Goal: Information Seeking & Learning: Find specific fact

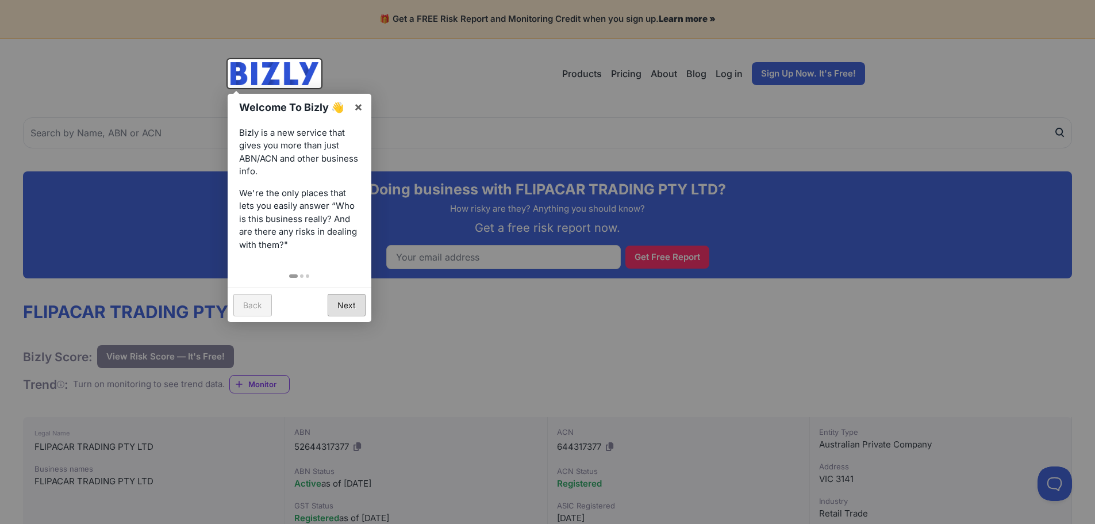
click at [344, 303] on link "Next" at bounding box center [347, 305] width 38 height 22
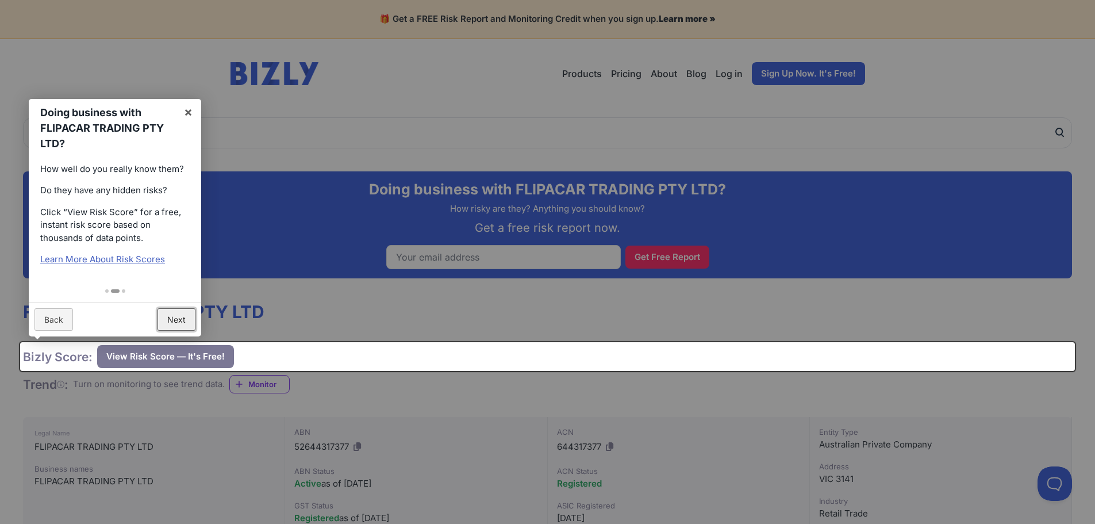
click at [177, 309] on link "Next" at bounding box center [177, 319] width 38 height 22
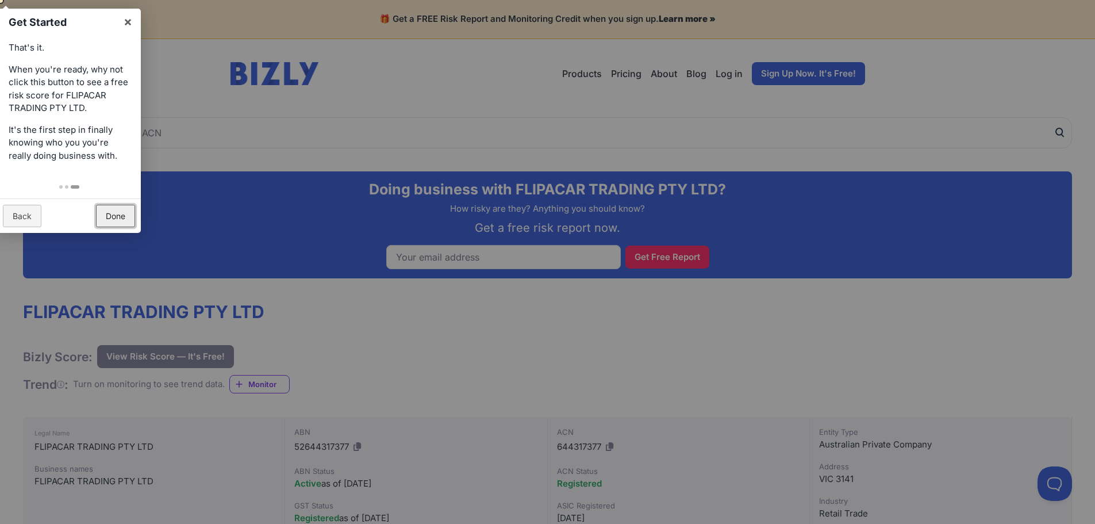
click at [110, 220] on link "Done" at bounding box center [115, 216] width 39 height 22
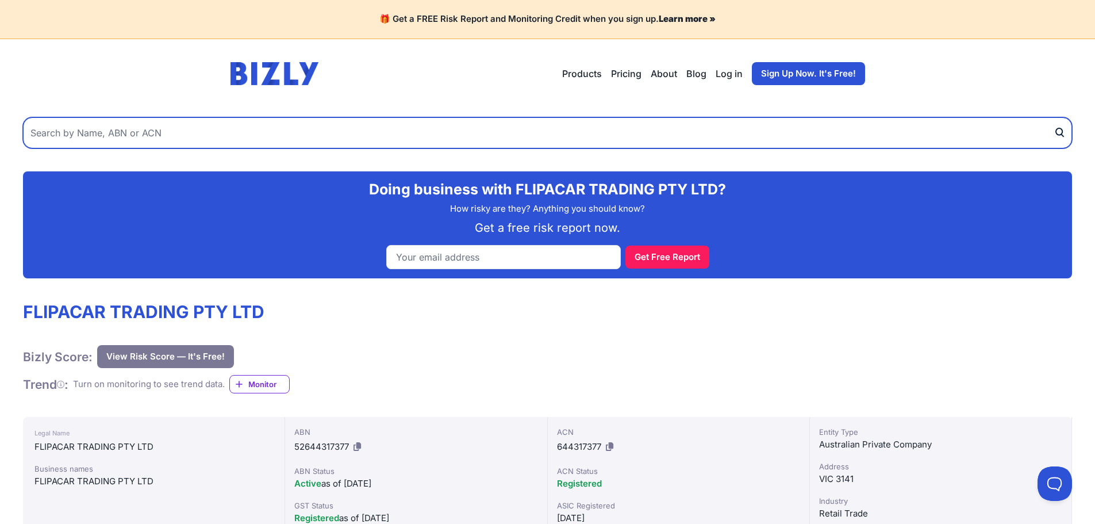
click at [205, 133] on input "text" at bounding box center [547, 132] width 1049 height 31
type input "LAUNIC MOTORS"
click at [1054, 117] on button "submit" at bounding box center [1063, 132] width 18 height 31
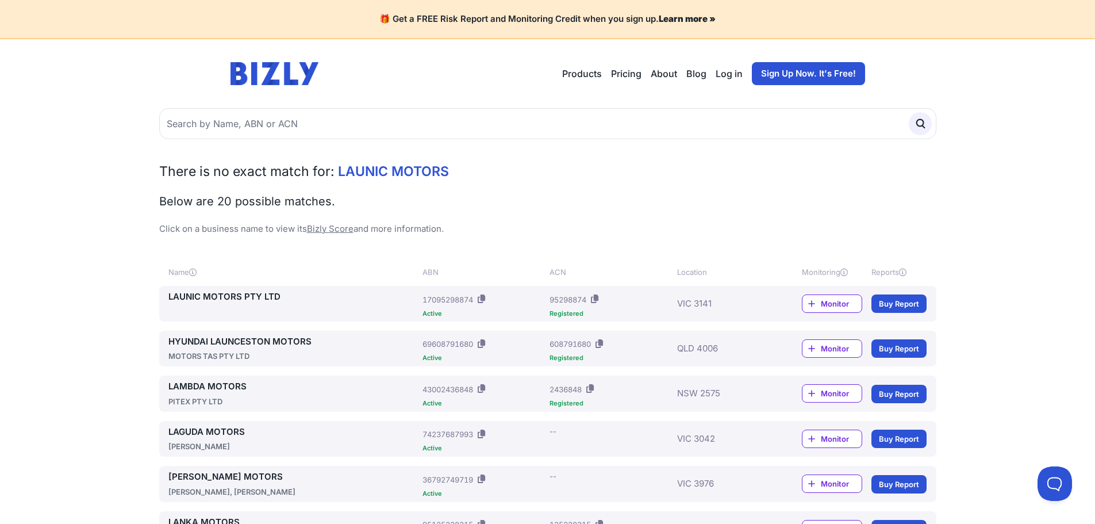
click at [216, 293] on link "LAUNIC MOTORS PTY LTD" at bounding box center [293, 296] width 250 height 13
